Goal: Task Accomplishment & Management: Complete application form

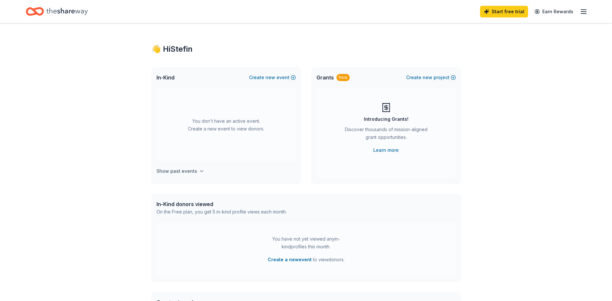
click at [186, 170] on h4 "Show past events" at bounding box center [176, 171] width 41 height 8
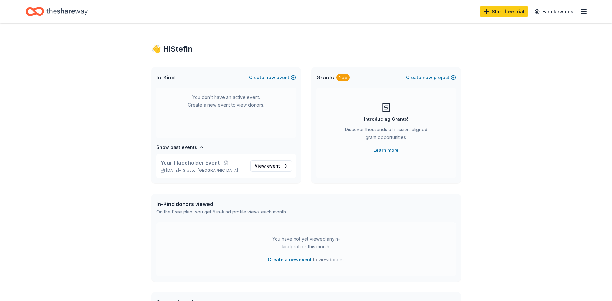
click at [580, 14] on icon "button" at bounding box center [584, 12] width 8 height 8
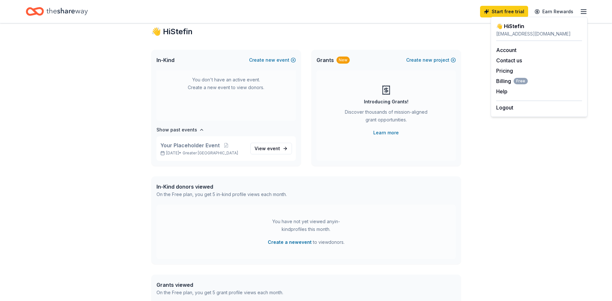
scroll to position [17, 0]
click at [271, 146] on span "View event" at bounding box center [266, 149] width 25 height 8
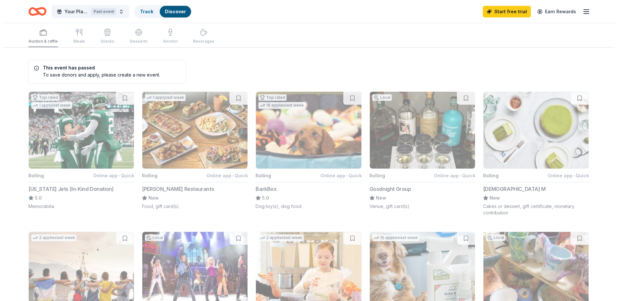
scroll to position [17, 0]
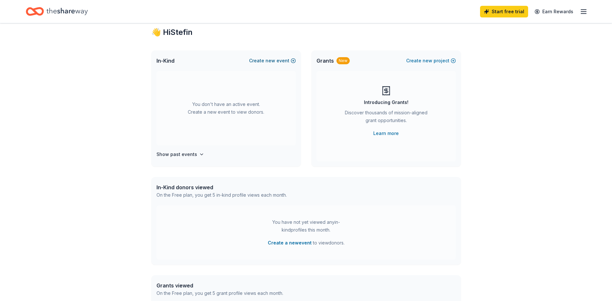
click at [270, 59] on span "new" at bounding box center [270, 61] width 10 height 8
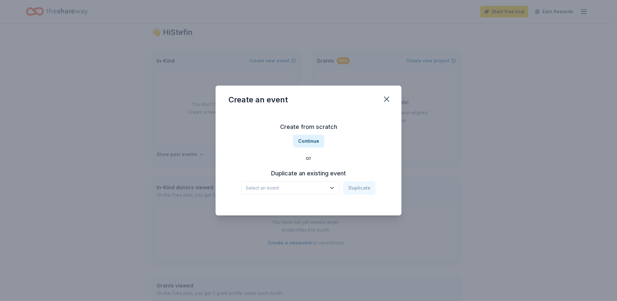
click at [301, 187] on span "Select an event" at bounding box center [285, 188] width 81 height 8
click at [293, 188] on span "Select an event" at bounding box center [285, 188] width 81 height 8
click at [309, 141] on button "Continue" at bounding box center [308, 140] width 31 height 13
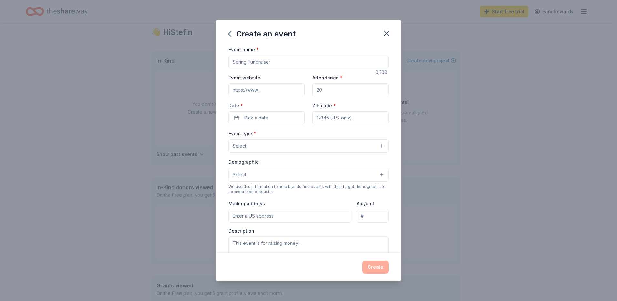
click at [257, 60] on input "Event name *" at bounding box center [308, 61] width 160 height 13
type input "HEAF GALA 2025"
drag, startPoint x: 331, startPoint y: 93, endPoint x: 315, endPoint y: 88, distance: 16.5
click at [315, 88] on input "Attendance *" at bounding box center [350, 89] width 76 height 13
type input "350"
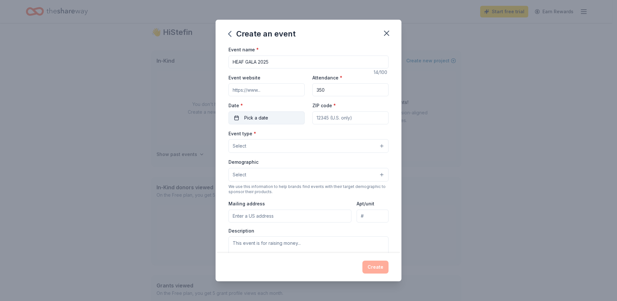
click at [268, 117] on button "Pick a date" at bounding box center [266, 117] width 76 height 13
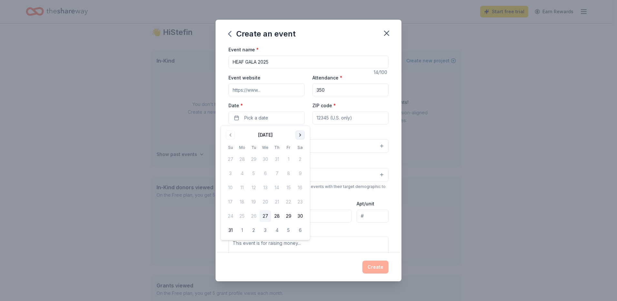
click at [296, 136] on button "Go to next month" at bounding box center [299, 134] width 9 height 9
click at [267, 203] on button "22" at bounding box center [265, 202] width 12 height 12
click at [350, 116] on input "ZIP code *" at bounding box center [350, 117] width 76 height 13
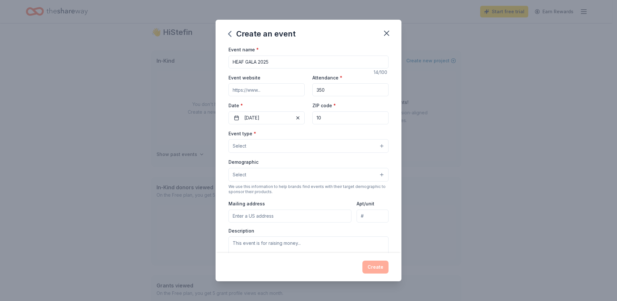
type input "1"
click at [330, 119] on input "ZIP code *" at bounding box center [350, 117] width 76 height 13
type input "10018"
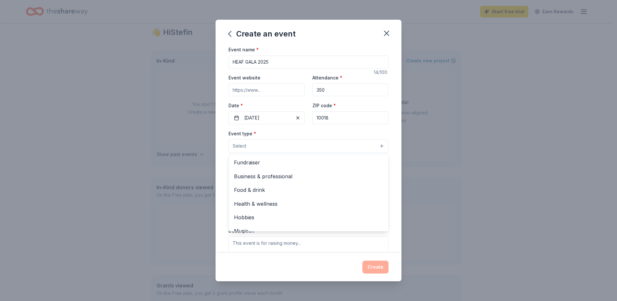
click at [279, 145] on button "Select" at bounding box center [308, 146] width 160 height 14
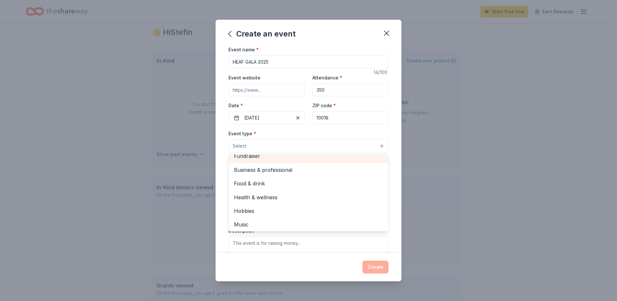
scroll to position [0, 0]
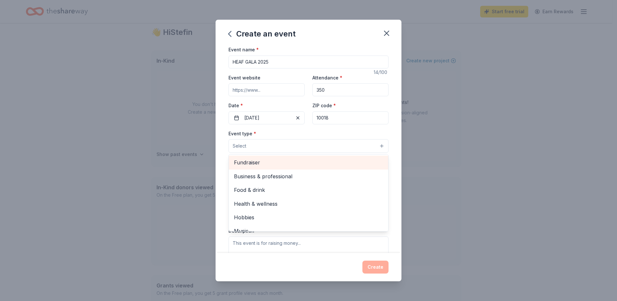
click at [265, 162] on span "Fundraiser" at bounding box center [308, 162] width 149 height 8
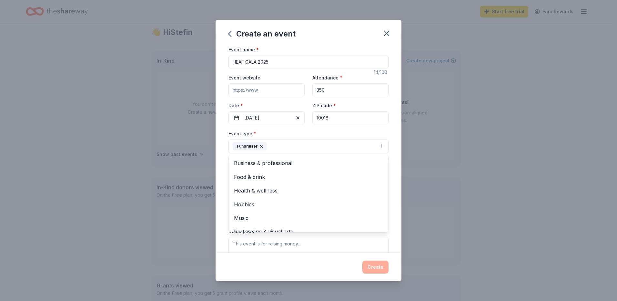
click at [301, 130] on div "Event type * Fundraiser Business & professional Food & drink Health & wellness …" at bounding box center [308, 141] width 160 height 24
click at [271, 148] on button "Fundraiser" at bounding box center [308, 146] width 160 height 14
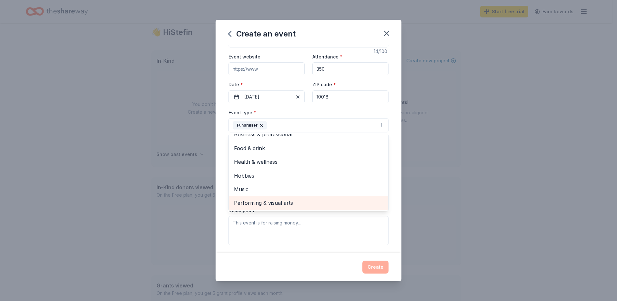
scroll to position [32, 0]
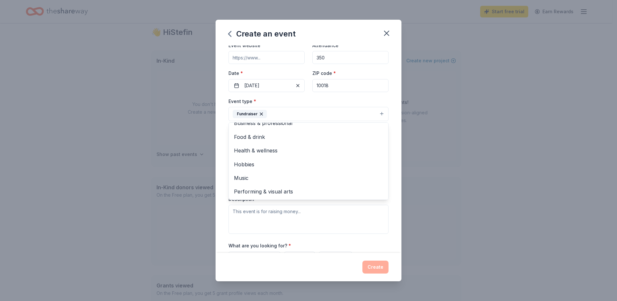
click at [287, 99] on div "Event type * Fundraiser Business & professional Food & drink Health & wellness …" at bounding box center [308, 109] width 160 height 24
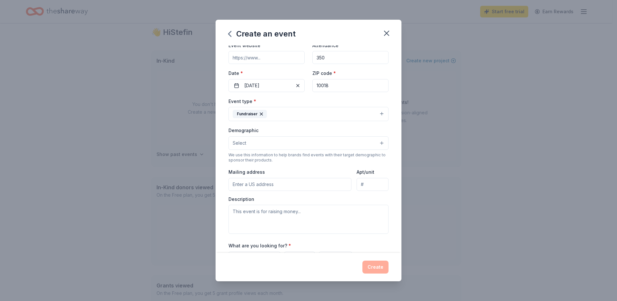
click at [270, 145] on button "Select" at bounding box center [308, 143] width 160 height 14
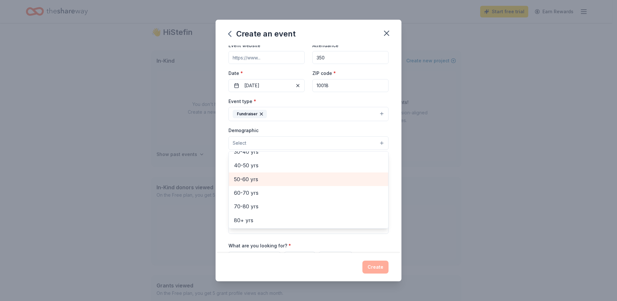
scroll to position [0, 0]
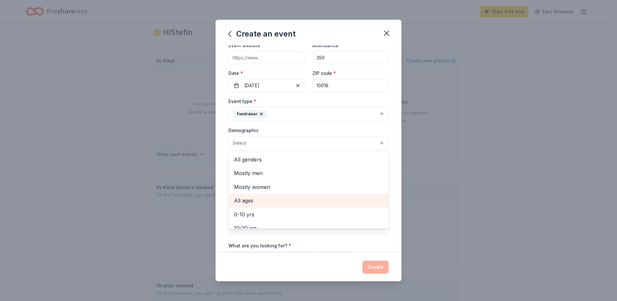
click at [241, 197] on span "All ages" at bounding box center [308, 200] width 149 height 8
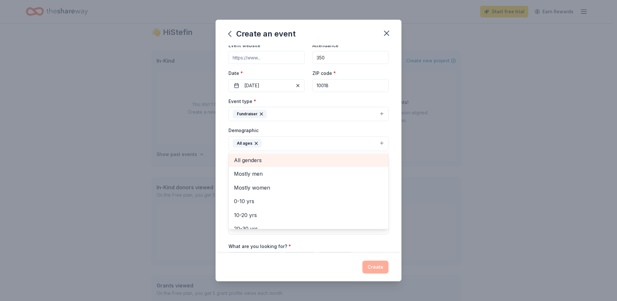
click at [243, 160] on span "All genders" at bounding box center [308, 160] width 149 height 8
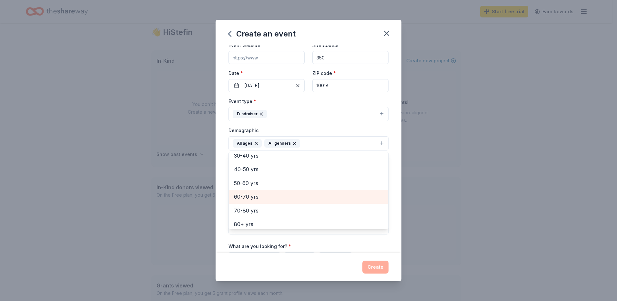
scroll to position [76, 0]
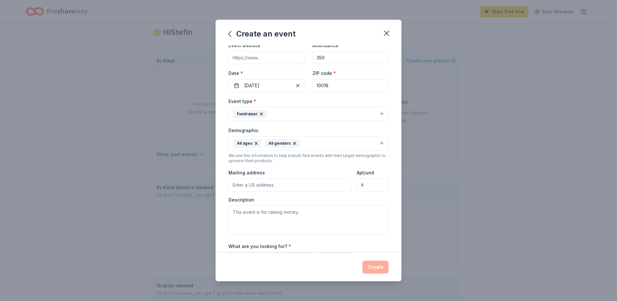
click at [256, 142] on icon "button" at bounding box center [255, 143] width 5 height 5
click at [281, 145] on button "All genders" at bounding box center [308, 143] width 160 height 14
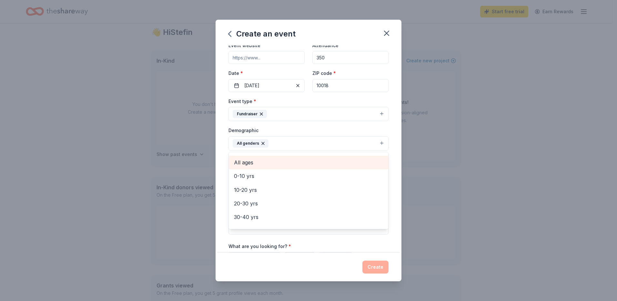
scroll to position [32, 0]
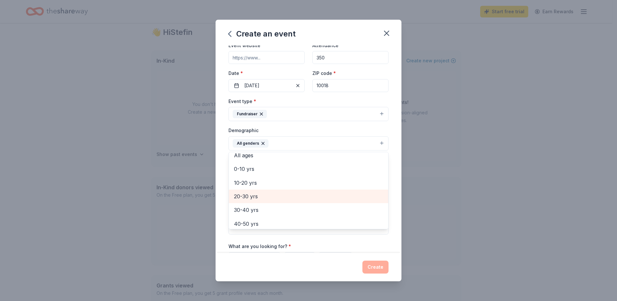
click at [259, 198] on span "20-30 yrs" at bounding box center [308, 196] width 149 height 8
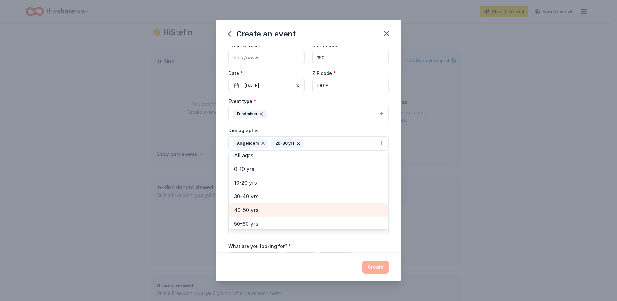
click at [259, 205] on span "40-50 yrs" at bounding box center [308, 209] width 149 height 8
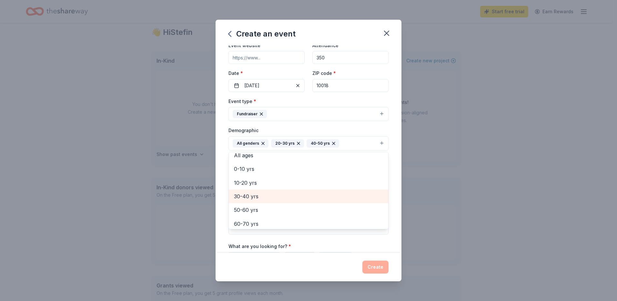
click at [253, 195] on span "30-40 yrs" at bounding box center [308, 196] width 149 height 8
click at [255, 200] on span "50-60 yrs" at bounding box center [308, 196] width 149 height 8
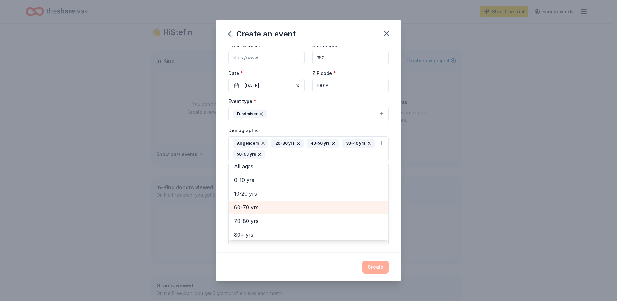
click at [257, 210] on span "60-70 yrs" at bounding box center [308, 207] width 149 height 8
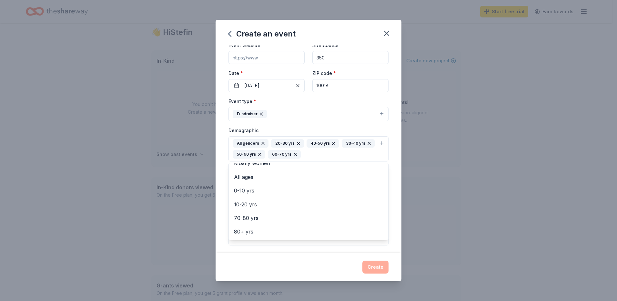
click at [352, 117] on div "Event type * Fundraiser Demographic All genders 20-30 yrs 40-50 yrs 30-40 yrs 5…" at bounding box center [308, 171] width 160 height 148
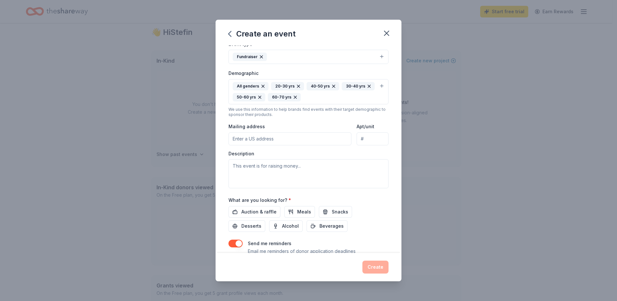
scroll to position [97, 0]
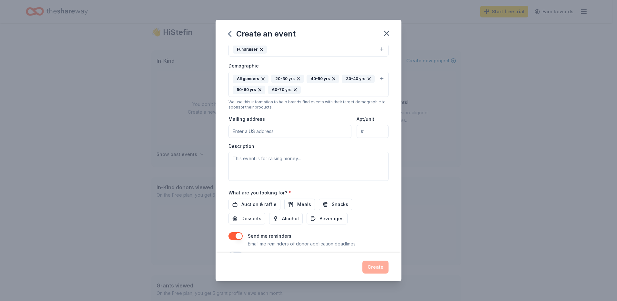
click at [255, 133] on input "Mailing address" at bounding box center [289, 131] width 123 height 13
drag, startPoint x: 323, startPoint y: 128, endPoint x: 346, endPoint y: 129, distance: 23.2
click at [346, 129] on input "2090 [PERSON_NAME] [STREET_ADDRESS][US_STATE]" at bounding box center [289, 131] width 123 height 13
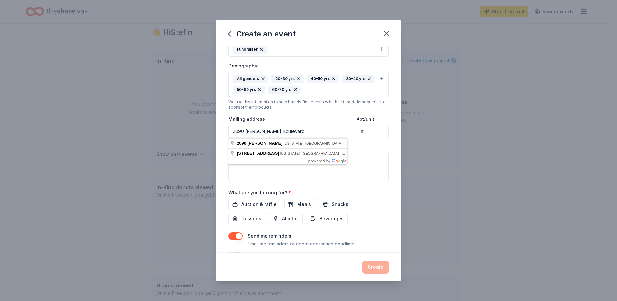
click at [362, 129] on input "Apt/unit" at bounding box center [372, 131] width 32 height 13
click at [327, 133] on input "2090 [PERSON_NAME] Boulevard" at bounding box center [289, 131] width 123 height 13
type input "[STREET_ADDRESS][PERSON_NAME][PERSON_NAME][US_STATE]"
click at [363, 131] on input "Apt/unit" at bounding box center [372, 131] width 32 height 13
paste input "[GEOGRAPHIC_DATA][US_STATE]"
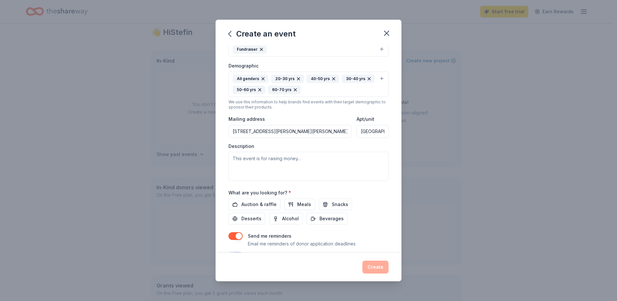
scroll to position [0, 43]
drag, startPoint x: 359, startPoint y: 132, endPoint x: 416, endPoint y: 128, distance: 56.9
click at [416, 128] on div "Create an event Event name * HEAF GALA 2025 14 /100 Event website Attendance * …" at bounding box center [308, 150] width 617 height 301
type input "10th Floor"
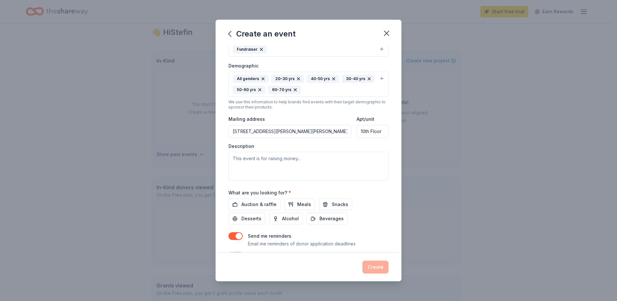
click at [312, 112] on div "Event type * Fundraiser Demographic All genders 20-30 yrs 40-50 yrs 30-40 yrs 5…" at bounding box center [308, 107] width 160 height 148
click at [312, 132] on input "[STREET_ADDRESS][PERSON_NAME][PERSON_NAME][US_STATE]" at bounding box center [289, 131] width 123 height 13
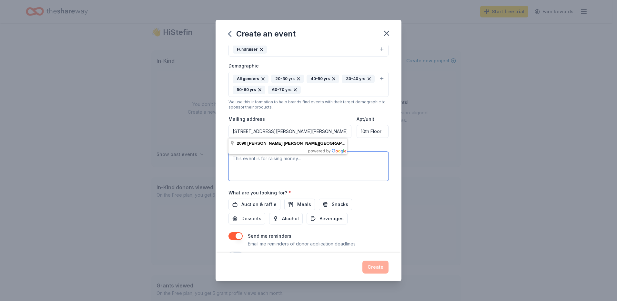
click at [295, 163] on textarea at bounding box center [308, 166] width 160 height 29
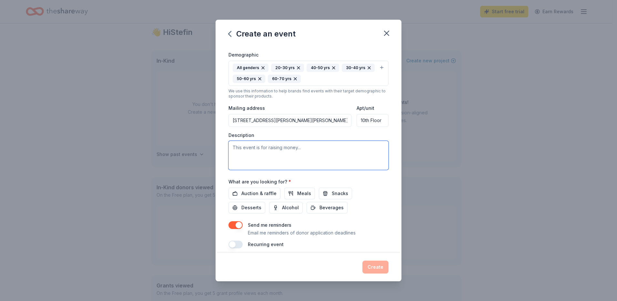
scroll to position [114, 0]
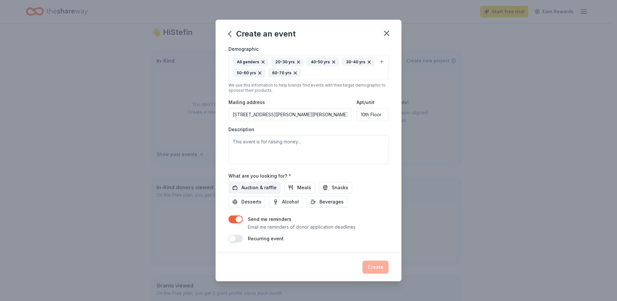
click at [256, 185] on span "Auction & raffle" at bounding box center [258, 187] width 35 height 8
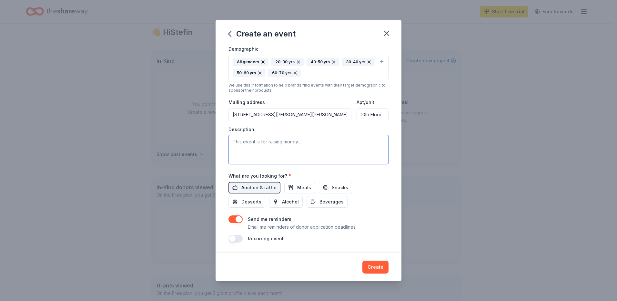
click at [270, 151] on textarea at bounding box center [308, 149] width 160 height 29
